Goal: Information Seeking & Learning: Learn about a topic

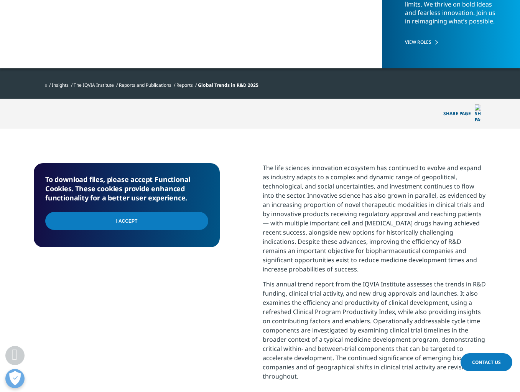
click at [135, 216] on input "I Accept" at bounding box center [126, 221] width 163 height 18
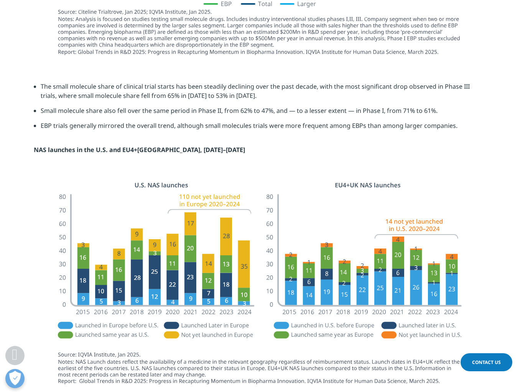
scroll to position [1289, 0]
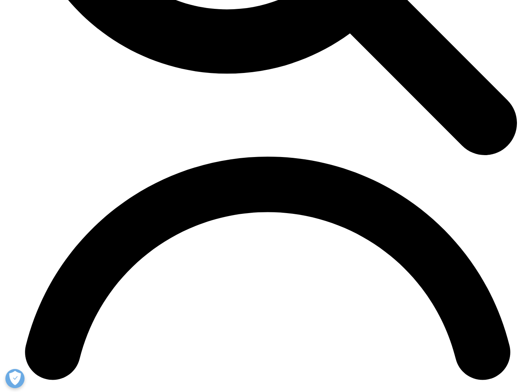
scroll to position [3043, 0]
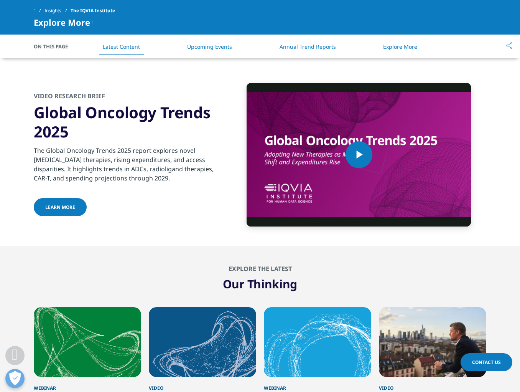
scroll to position [1933, 0]
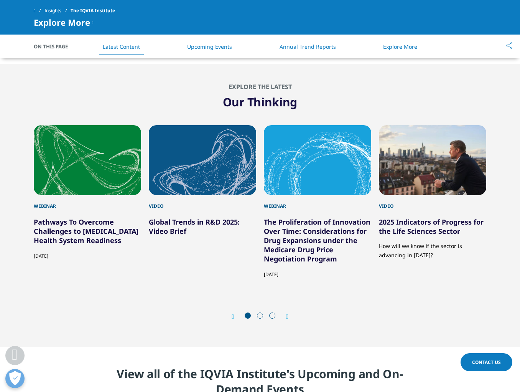
click at [287, 313] on icon "Next slide" at bounding box center [287, 316] width 2 height 6
